Goal: Task Accomplishment & Management: Manage account settings

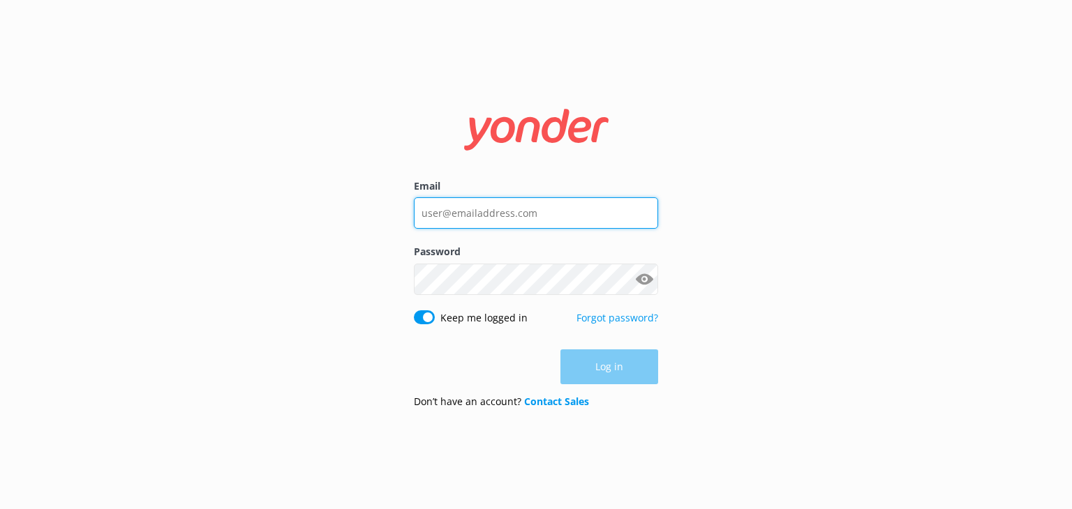
type input "[EMAIL_ADDRESS][DOMAIN_NAME]"
click at [597, 369] on div "Log in" at bounding box center [536, 367] width 244 height 35
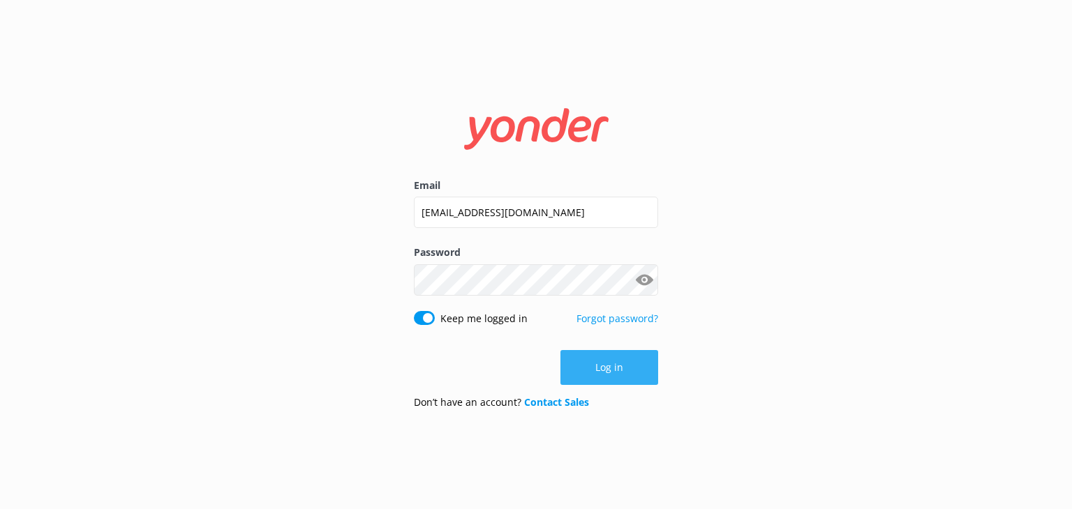
click at [591, 371] on button "Log in" at bounding box center [609, 367] width 98 height 35
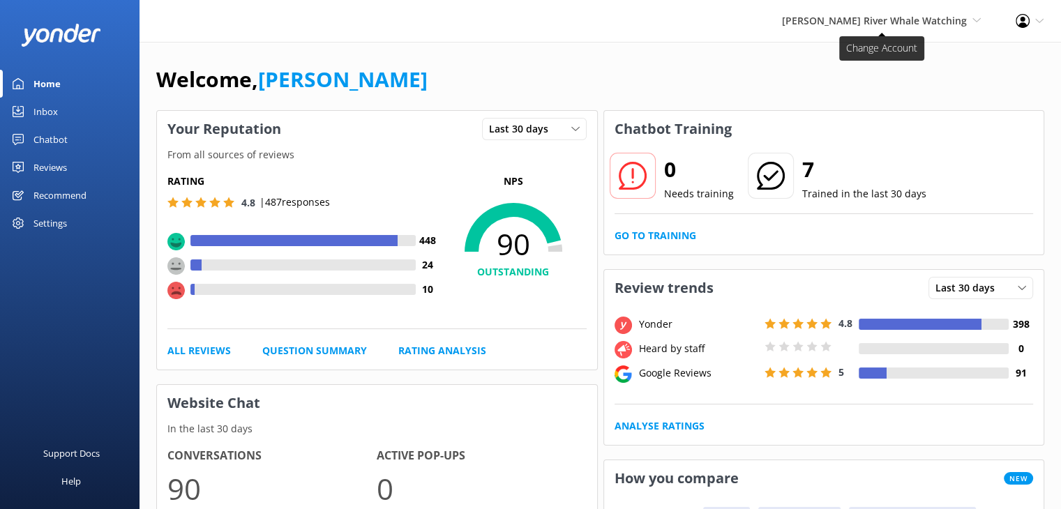
click at [948, 19] on span "[PERSON_NAME] River Whale Watching" at bounding box center [874, 20] width 185 height 13
click at [938, 60] on link "Wildcoast Adventures" at bounding box center [930, 59] width 140 height 33
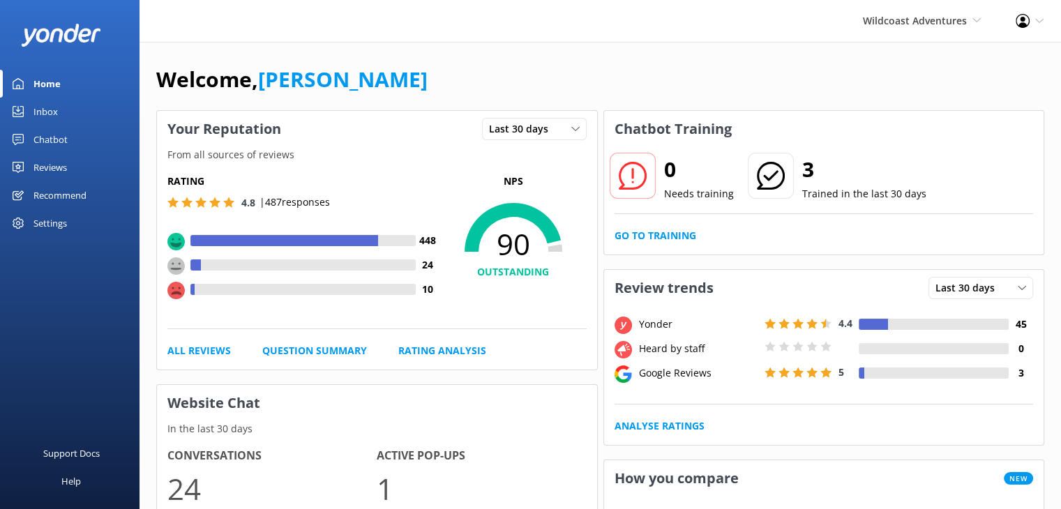
click at [54, 167] on div "Reviews" at bounding box center [49, 167] width 33 height 28
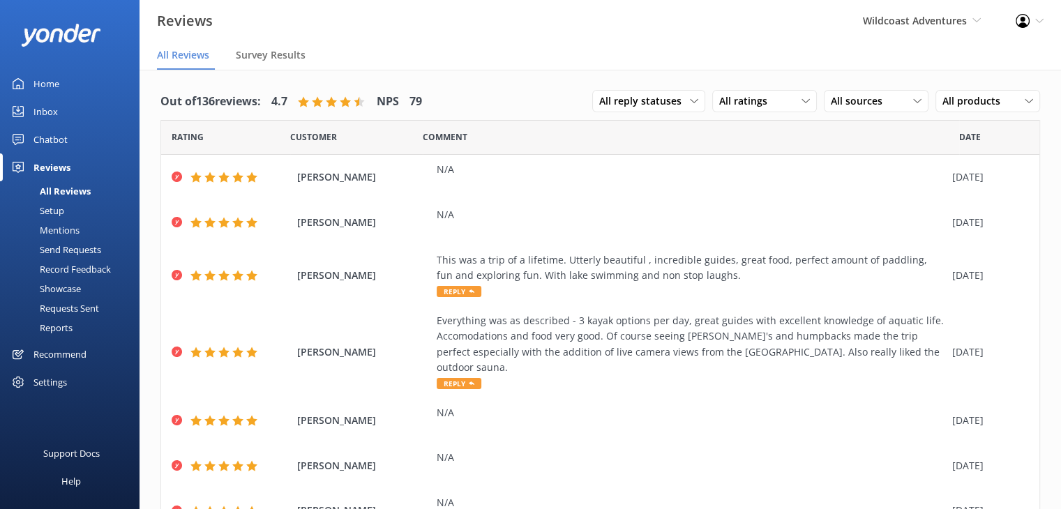
click at [47, 209] on div "Setup" at bounding box center [36, 211] width 56 height 20
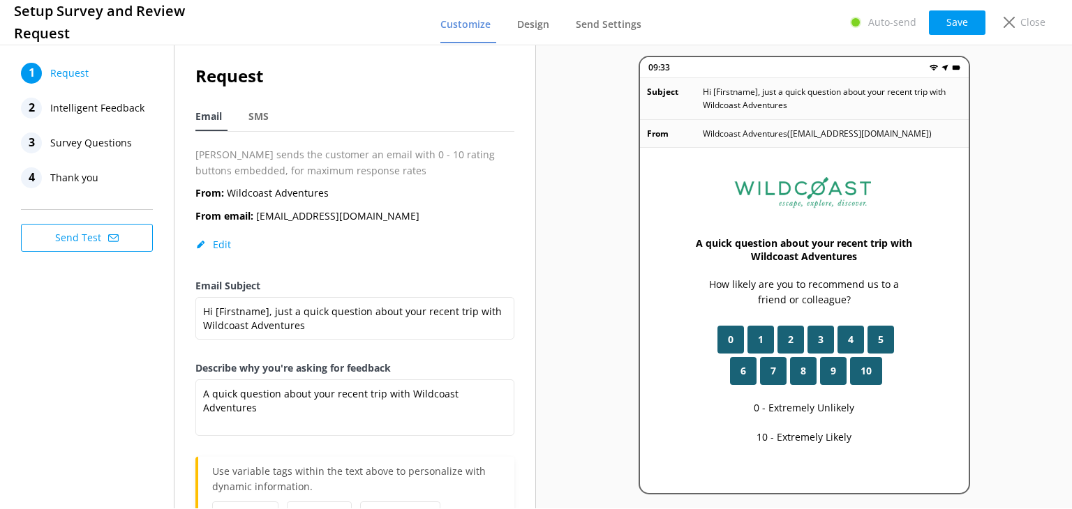
click at [99, 109] on span "Intelligent Feedback" at bounding box center [97, 108] width 94 height 21
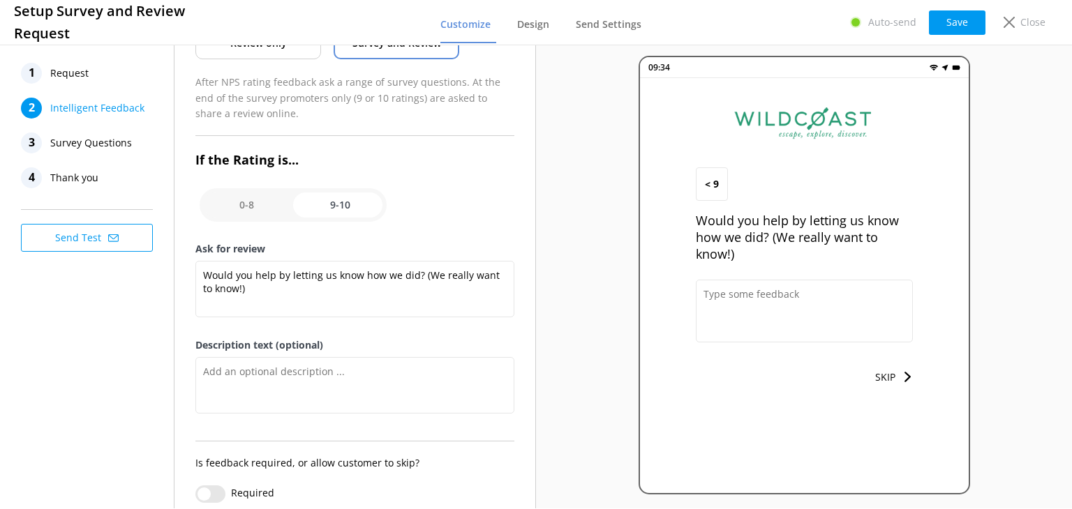
scroll to position [167, 0]
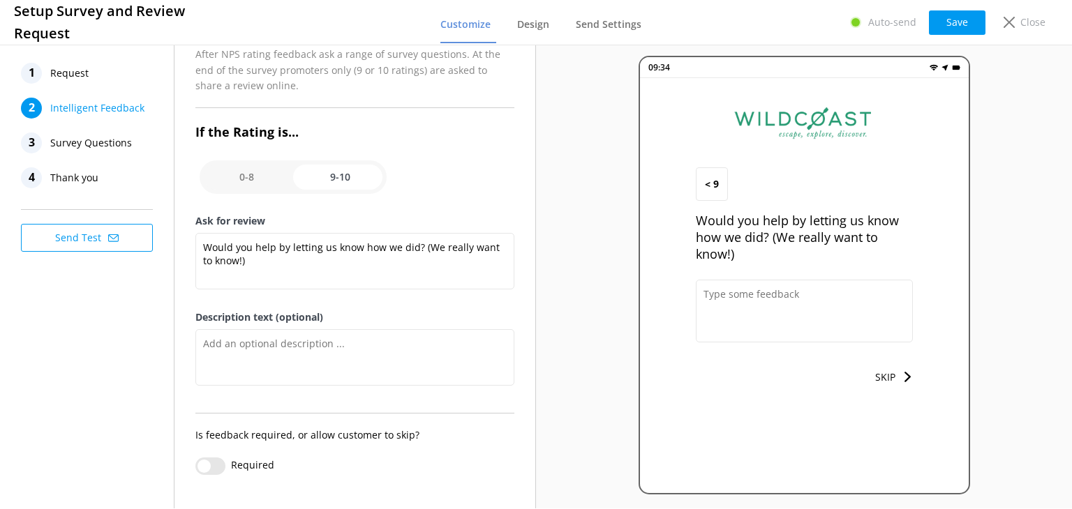
click at [89, 151] on span "Survey Questions" at bounding box center [91, 143] width 82 height 21
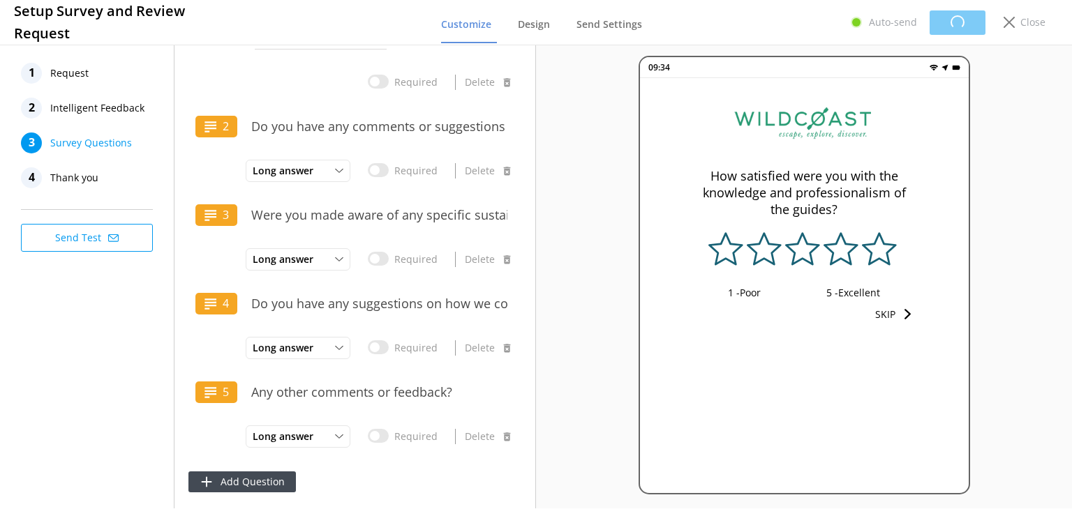
scroll to position [120, 0]
click at [76, 177] on span "Thank you" at bounding box center [74, 177] width 48 height 21
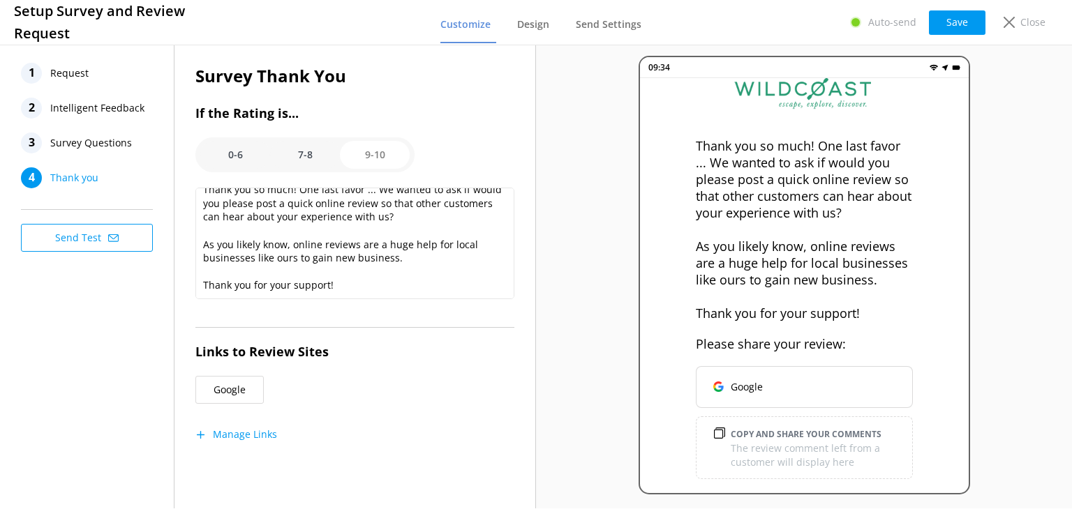
scroll to position [47, 0]
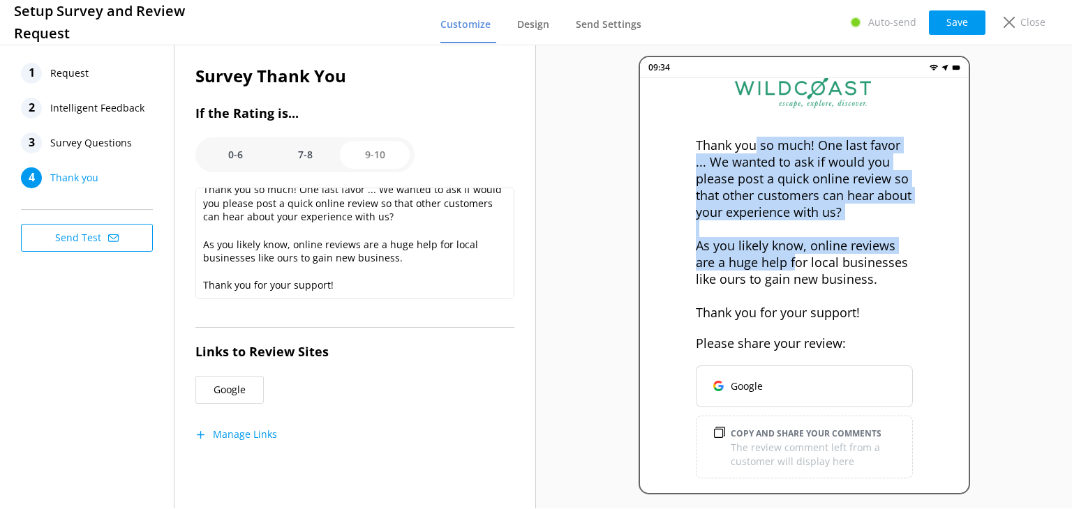
drag, startPoint x: 755, startPoint y: 126, endPoint x: 793, endPoint y: 253, distance: 131.8
click at [793, 253] on p "Thank you so much! One last favor ... We wanted to ask if would you please post…" at bounding box center [804, 229] width 217 height 184
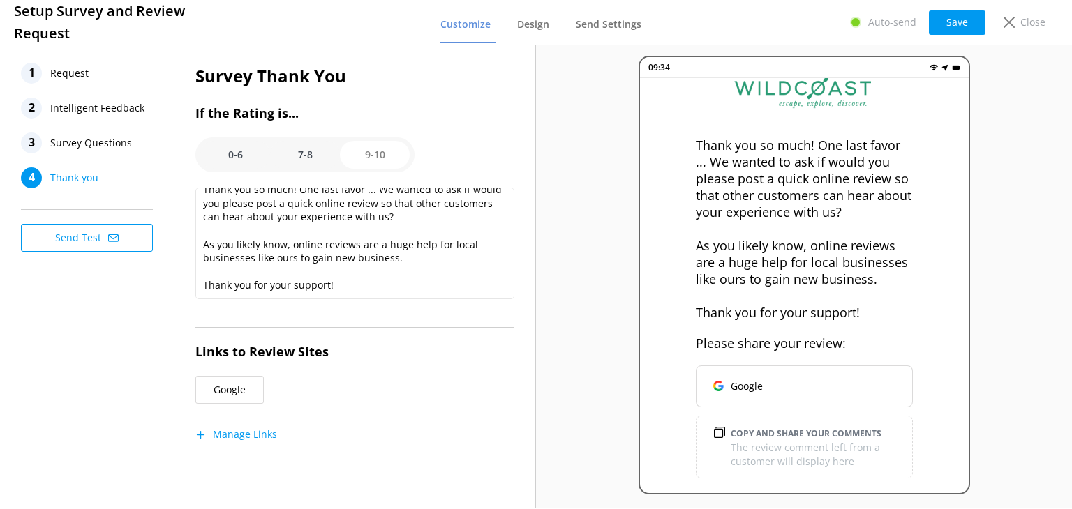
click at [801, 263] on p "Thank you so much! One last favor ... We wanted to ask if would you please post…" at bounding box center [804, 229] width 217 height 184
click at [306, 163] on option "7-8" at bounding box center [305, 155] width 70 height 28
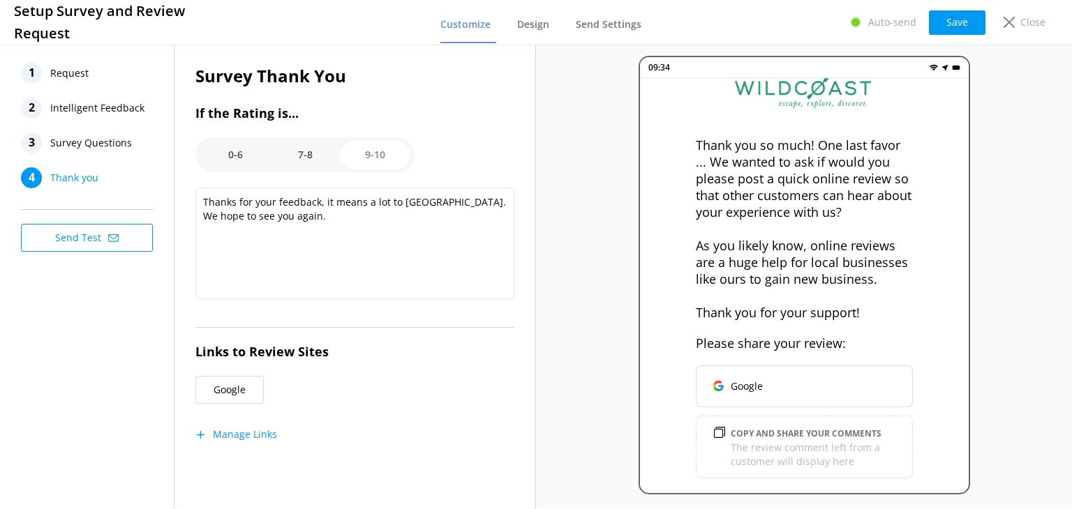
scroll to position [0, 0]
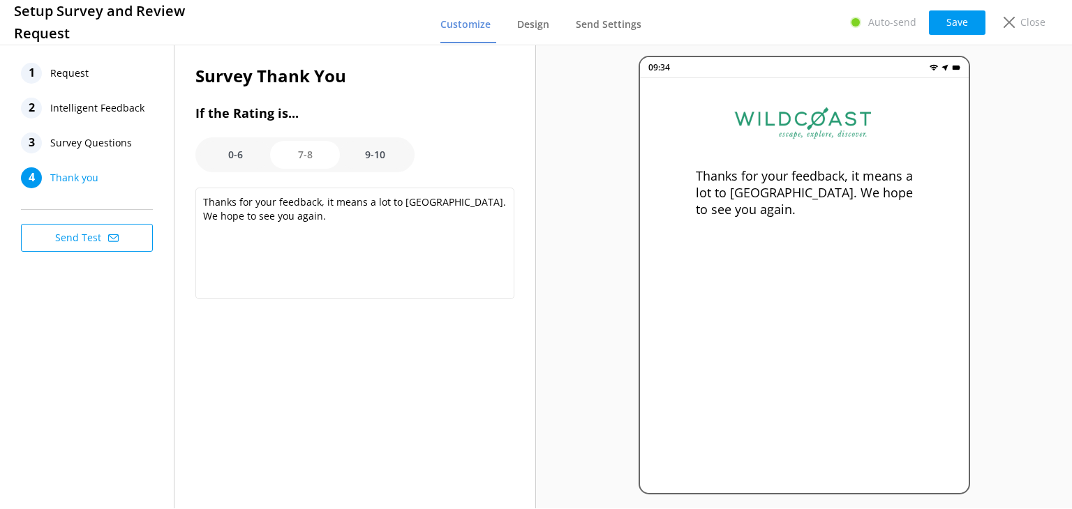
click at [371, 153] on option "9-10" at bounding box center [375, 155] width 70 height 28
type textarea "Thank you so much! One last favor ... We wanted to ask if would you please post…"
